Goal: Find specific page/section: Find specific page/section

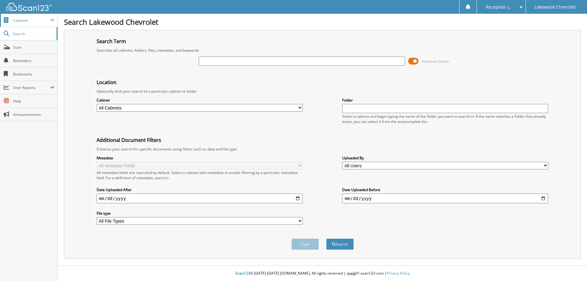
click at [31, 18] on span "Cabinets" at bounding box center [31, 20] width 37 height 5
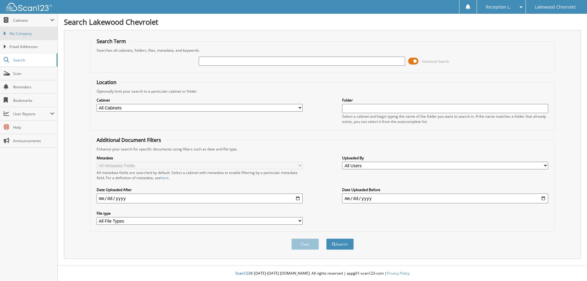
click at [27, 31] on span "My Company" at bounding box center [31, 34] width 45 height 6
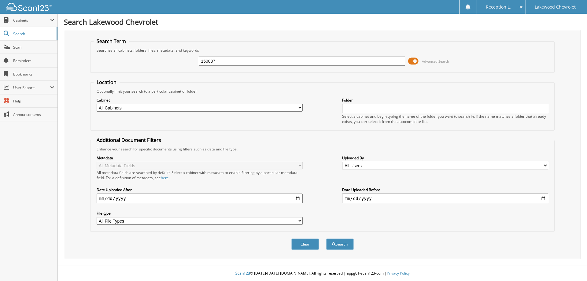
type input "150037"
click at [326, 238] on button "Search" at bounding box center [340, 243] width 28 height 11
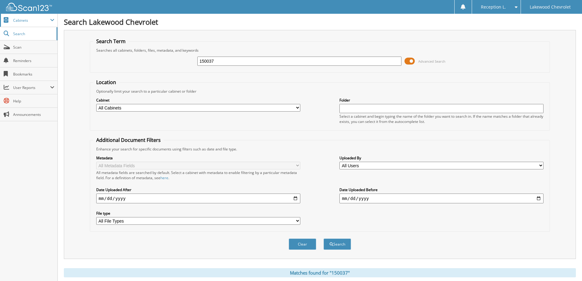
click at [31, 19] on span "Cabinets" at bounding box center [31, 20] width 37 height 5
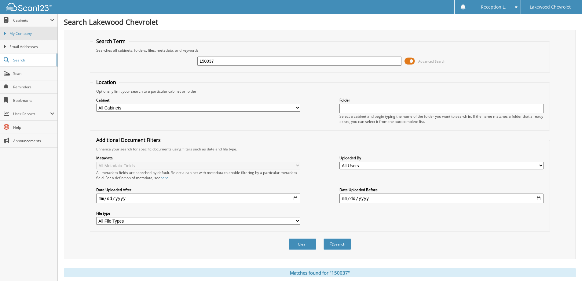
click at [26, 31] on span "My Company" at bounding box center [31, 34] width 45 height 6
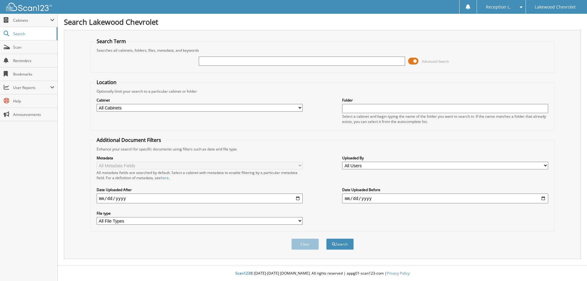
click at [277, 107] on select "All Cabinets ACCOUNTS PAYABLE CAR DEALS PARTS SERVICE RO TEST DRIVES NEEDS FILI…" at bounding box center [200, 108] width 206 height 8
select select "49712"
click at [97, 104] on select "All Cabinets ACCOUNTS PAYABLE CAR DEALS PARTS SERVICE RO TEST DRIVES NEEDS FILI…" at bounding box center [200, 108] width 206 height 8
click at [363, 106] on input "text" at bounding box center [445, 108] width 206 height 9
type input "150037"
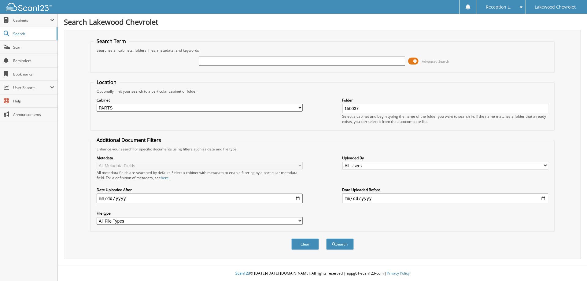
click at [326, 238] on button "Search" at bounding box center [340, 243] width 28 height 11
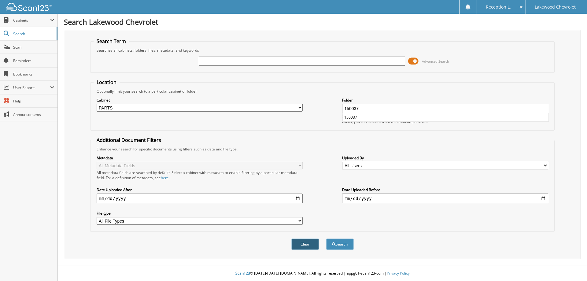
click at [304, 247] on button "Clear" at bounding box center [305, 243] width 28 height 11
select select
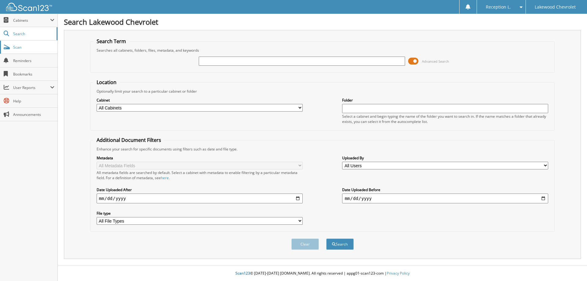
click at [38, 47] on span "Scan" at bounding box center [33, 47] width 41 height 5
click at [382, 164] on select "All Users Alliese Roberts Debra Neumann Derek Donnelly Geneva Dicks Jessica Fow…" at bounding box center [445, 166] width 206 height 8
click at [36, 21] on span "Cabinets" at bounding box center [31, 20] width 37 height 5
click at [24, 60] on span "Search" at bounding box center [33, 59] width 40 height 5
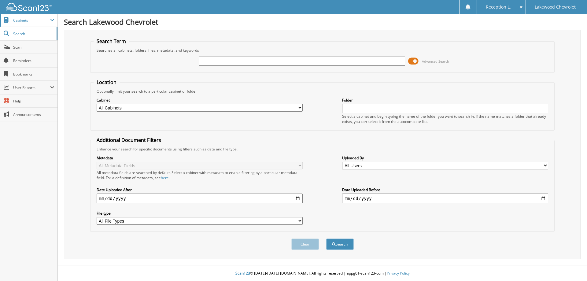
click at [27, 18] on span "Cabinets" at bounding box center [31, 20] width 37 height 5
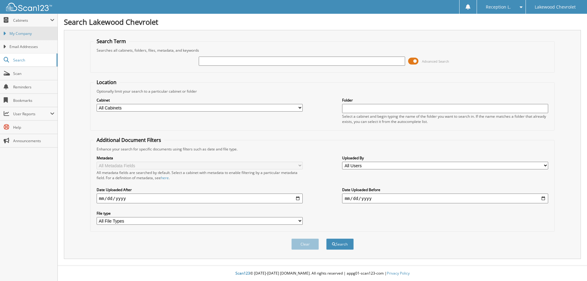
click at [27, 32] on span "My Company" at bounding box center [31, 34] width 45 height 6
